Goal: Transaction & Acquisition: Purchase product/service

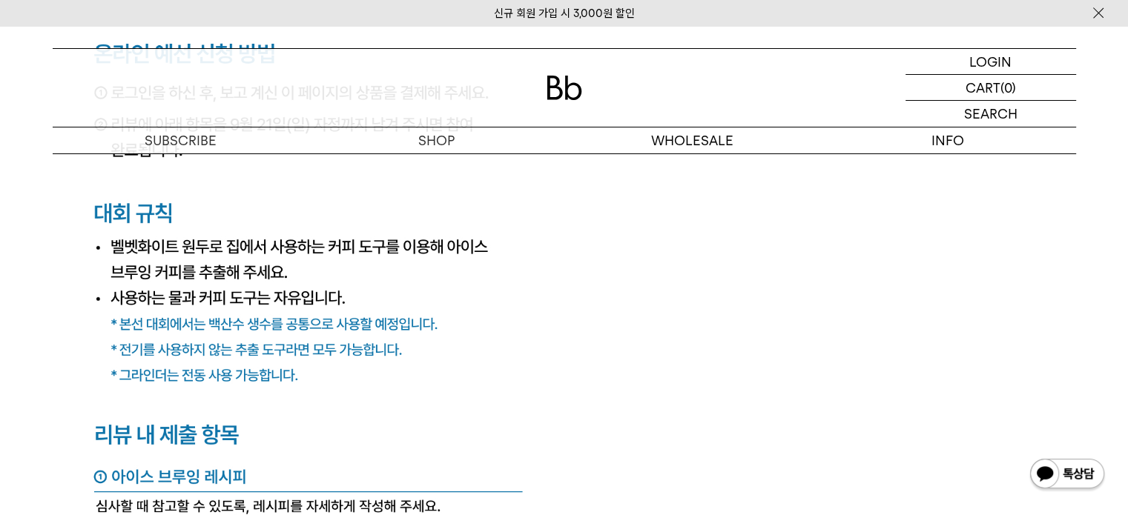
scroll to position [5711, 0]
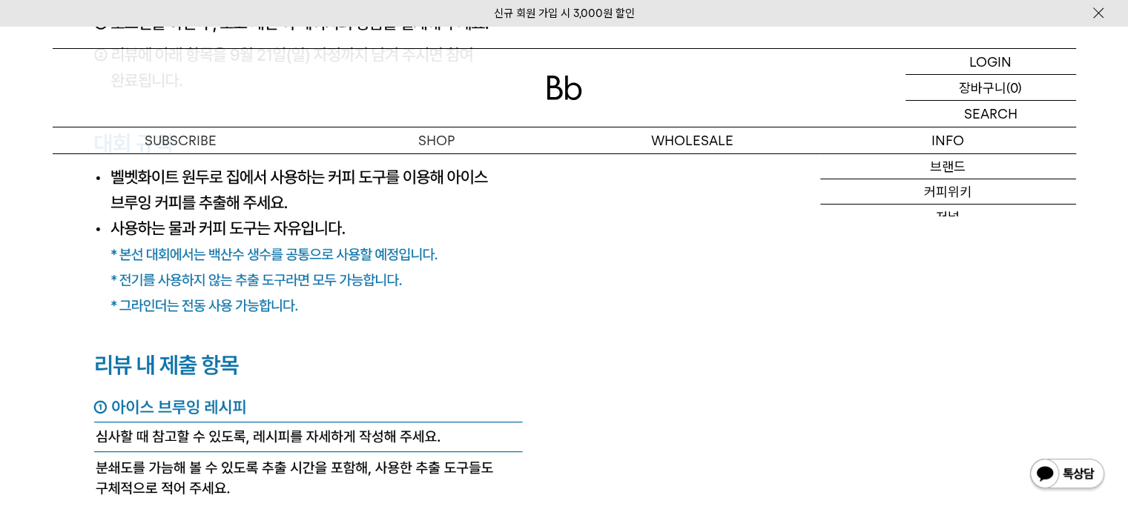
click at [0, 0] on p "로그인" at bounding box center [0, 0] width 0 height 0
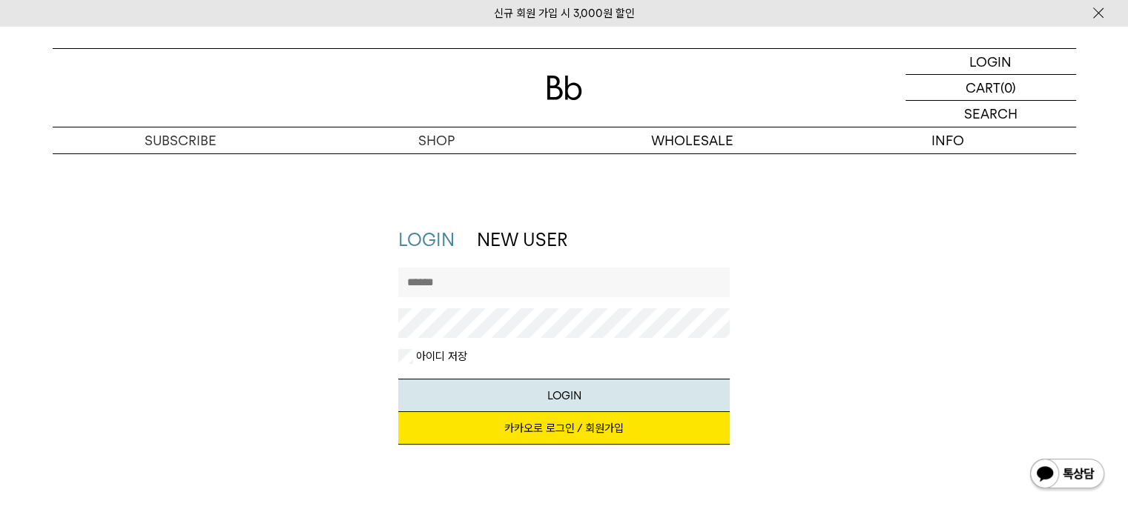
click at [590, 441] on link "카카오로 로그인 / 회원가입" at bounding box center [564, 428] width 332 height 33
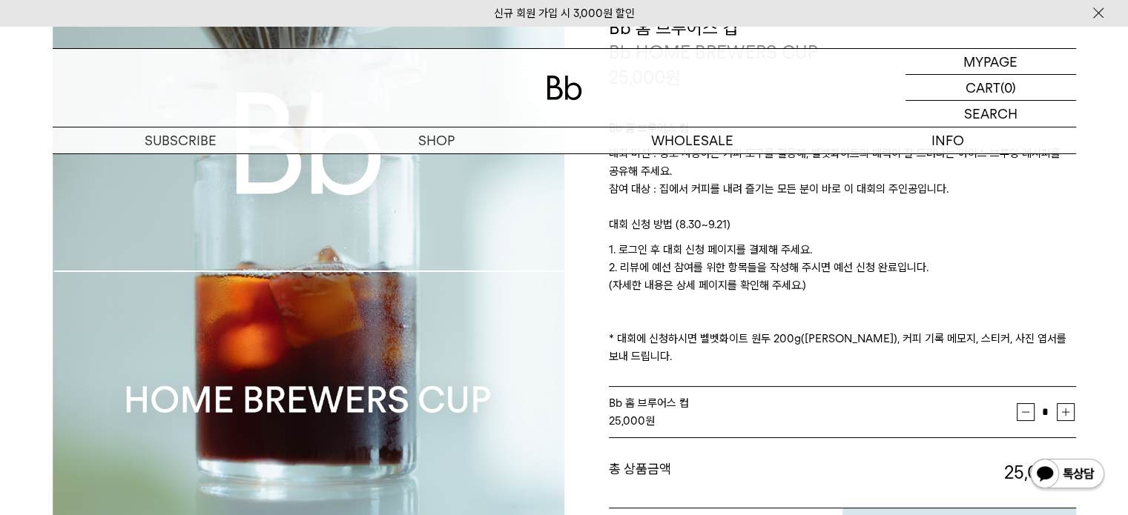
scroll to position [297, 0]
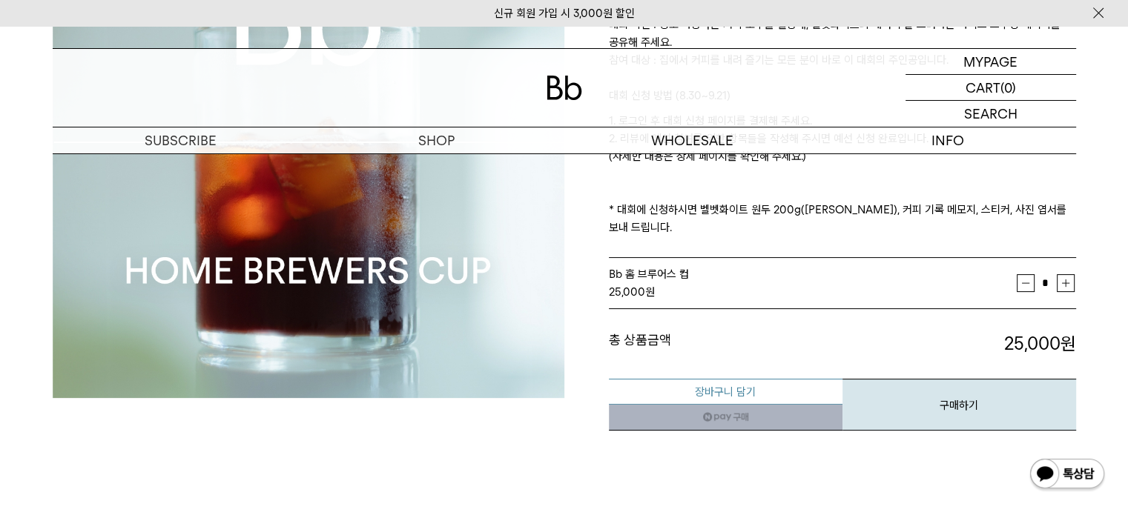
click at [789, 379] on button "장바구니 담기" at bounding box center [726, 392] width 234 height 26
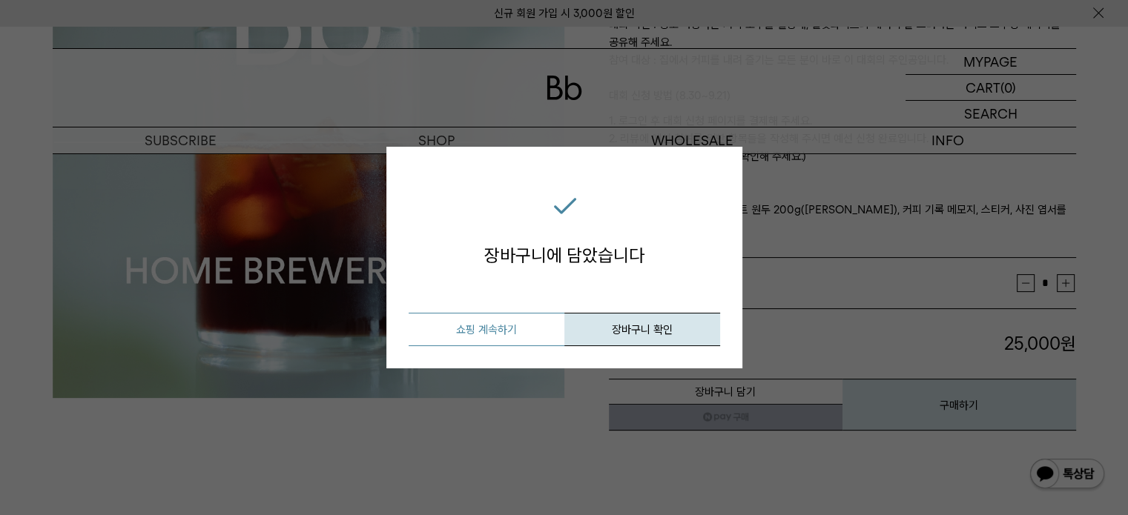
click at [514, 334] on button "쇼핑 계속하기" at bounding box center [487, 329] width 156 height 33
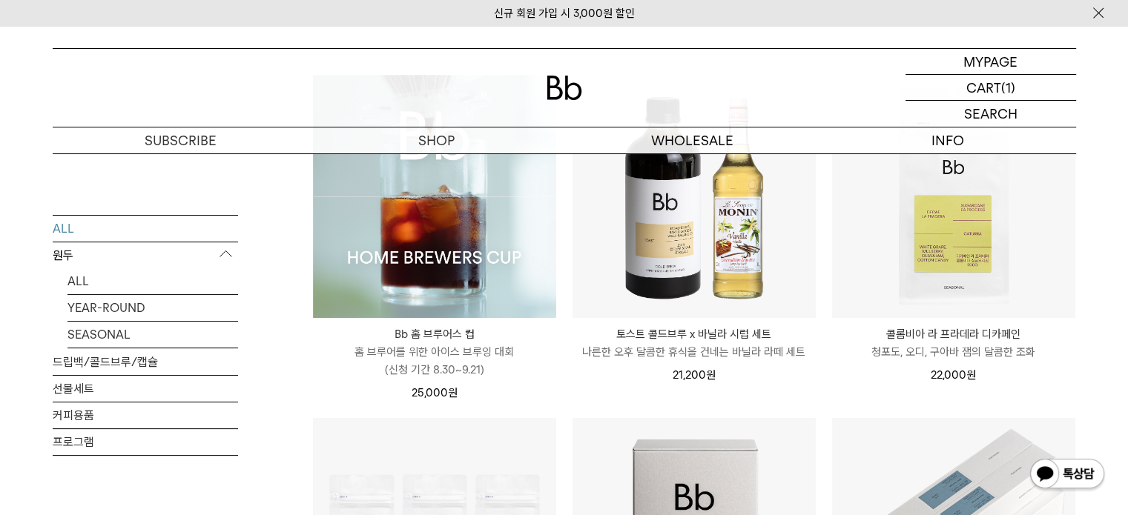
scroll to position [148, 0]
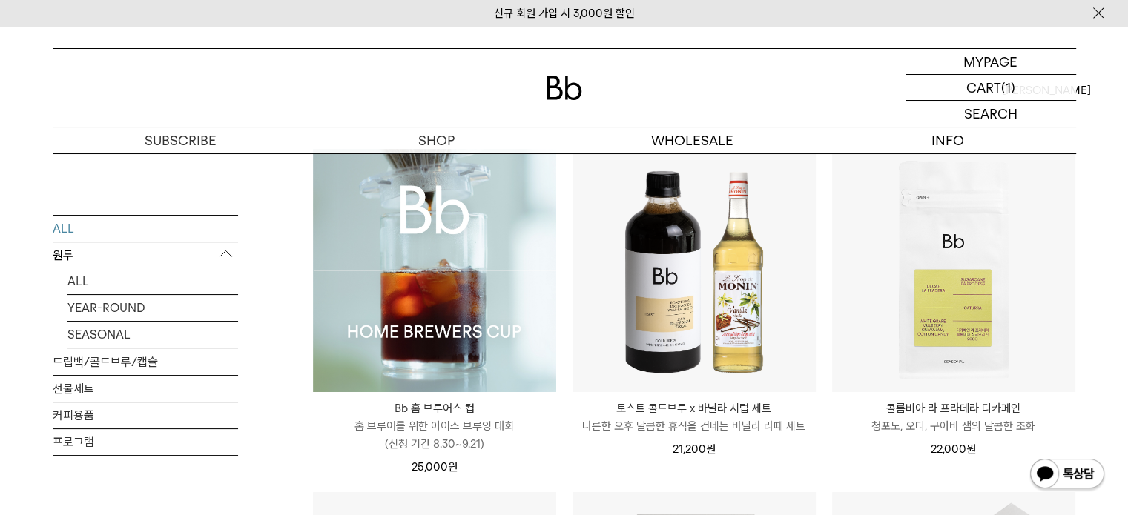
click at [419, 280] on img at bounding box center [434, 270] width 243 height 243
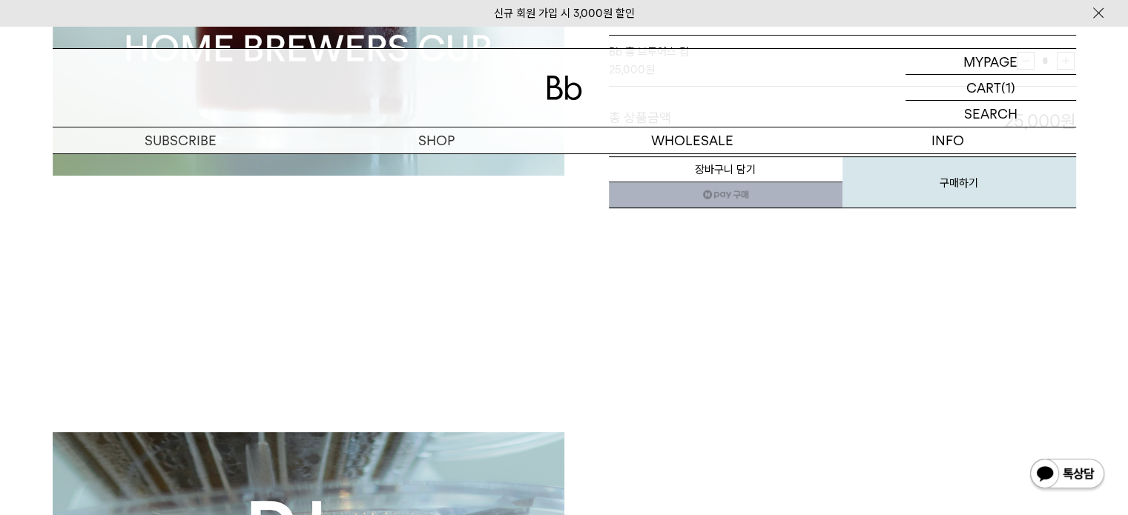
click at [745, 182] on link "네이버페이 구매하기" at bounding box center [726, 195] width 234 height 27
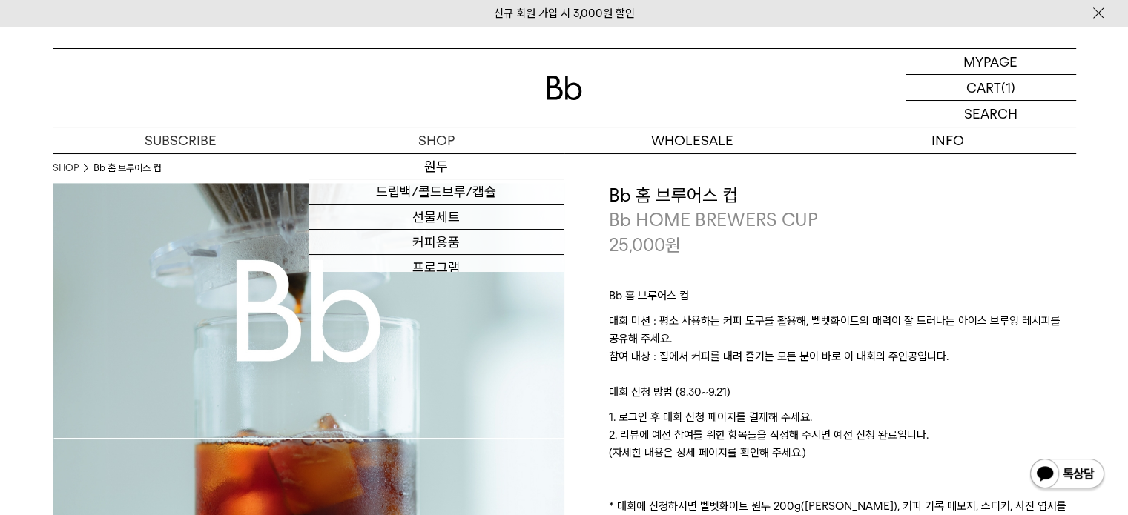
click at [576, 85] on img at bounding box center [565, 88] width 36 height 24
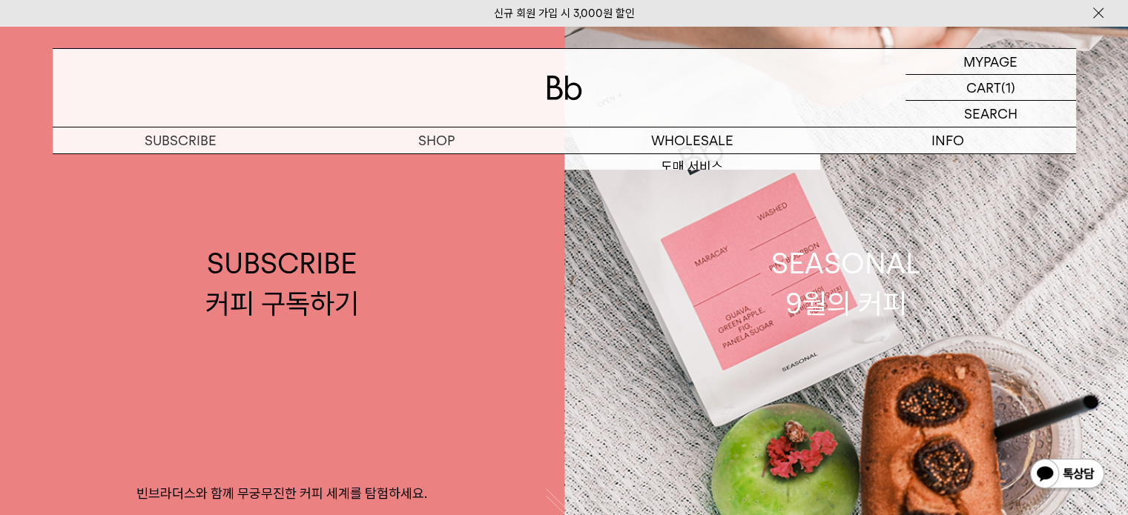
click at [581, 90] on img at bounding box center [565, 88] width 36 height 24
